Goal: Task Accomplishment & Management: Use online tool/utility

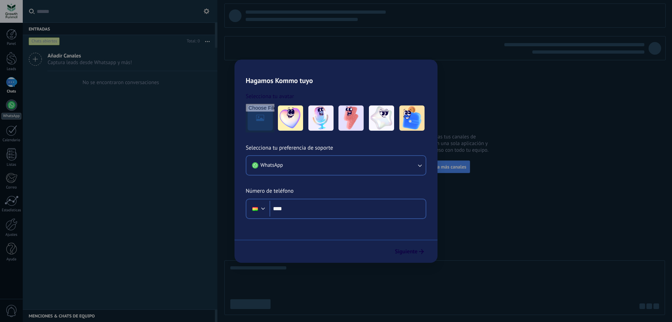
click at [19, 108] on link "WhatsApp" at bounding box center [11, 109] width 23 height 20
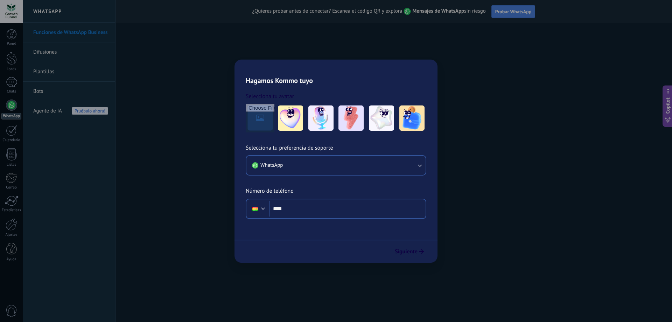
click at [514, 13] on span "Probar WhatsApp" at bounding box center [513, 11] width 36 height 6
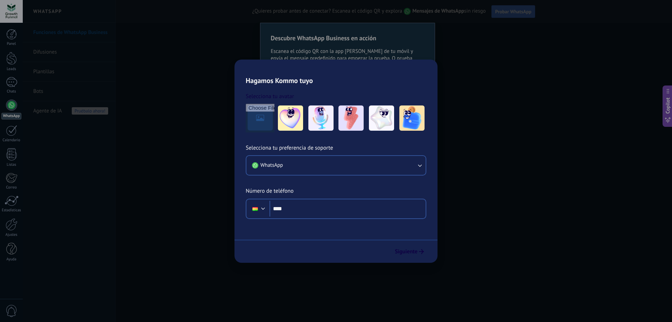
click at [513, 13] on span "Probar WhatsApp" at bounding box center [513, 11] width 36 height 6
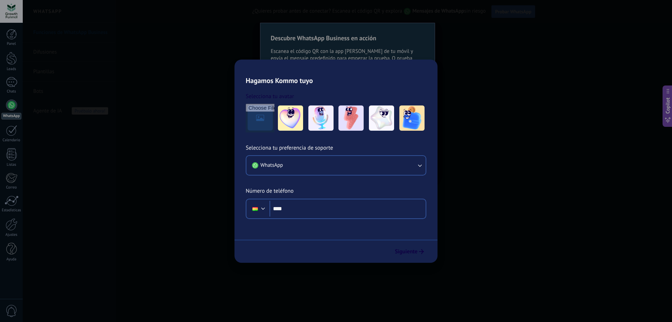
click at [513, 13] on span "Probar WhatsApp" at bounding box center [513, 11] width 36 height 6
click at [45, 93] on link "Bots" at bounding box center [70, 92] width 75 height 20
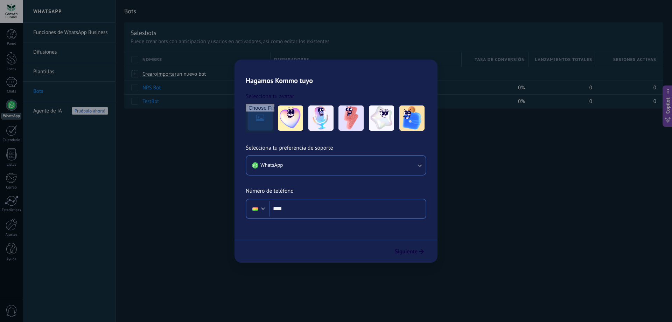
click at [8, 16] on div at bounding box center [11, 11] width 23 height 23
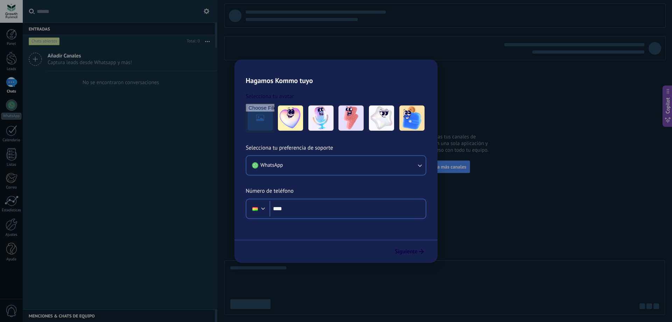
click at [92, 60] on span "Captura leads desde Whatsapp y más!" at bounding box center [90, 62] width 84 height 7
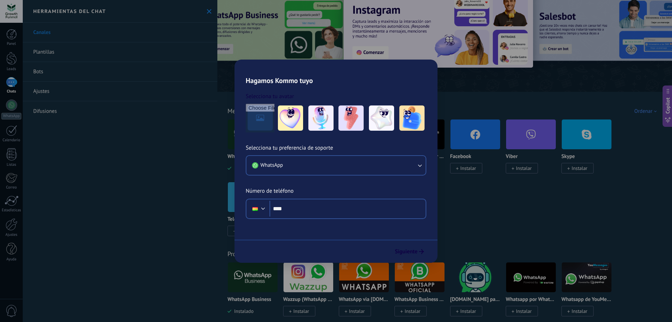
scroll to position [35, 0]
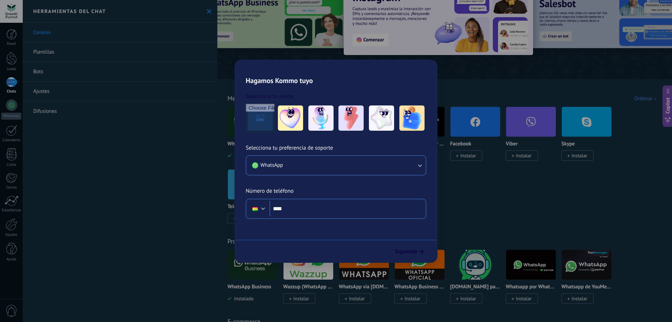
click at [46, 49] on link "Plantillas" at bounding box center [120, 52] width 195 height 20
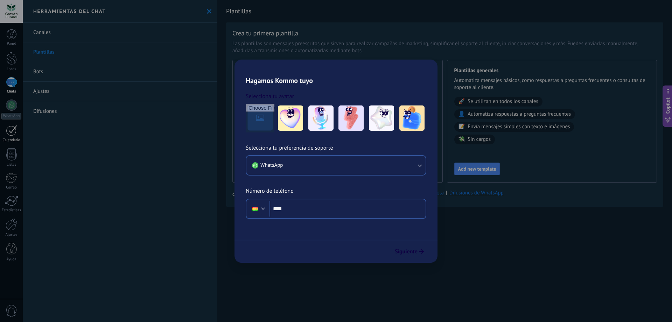
click at [13, 134] on div at bounding box center [11, 130] width 11 height 11
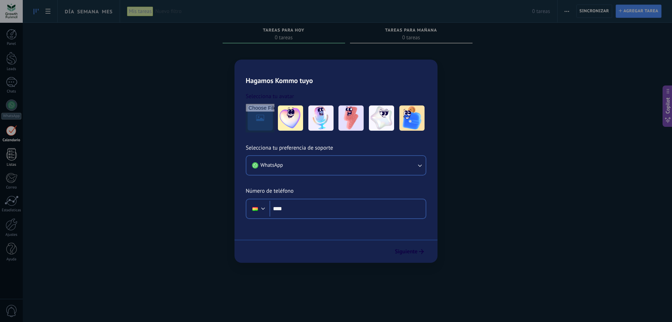
click at [14, 153] on div at bounding box center [11, 154] width 10 height 12
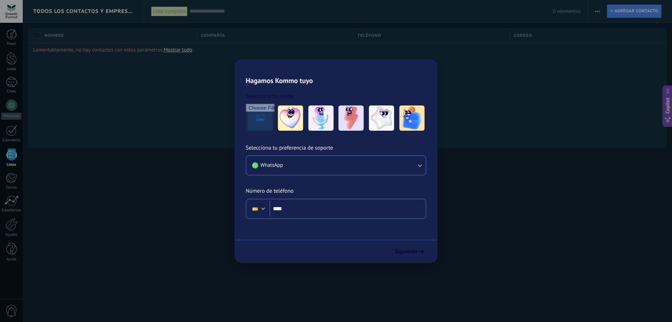
click at [202, 175] on div "Todos los contactos y empresas Lista completa Aplicar 0 elementos Lista complet…" at bounding box center [347, 161] width 649 height 322
click at [15, 35] on div at bounding box center [11, 34] width 10 height 10
